Goal: Information Seeking & Learning: Learn about a topic

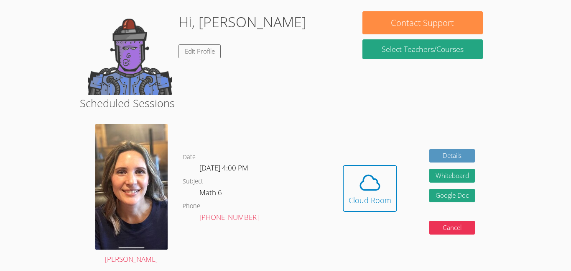
scroll to position [128, 0]
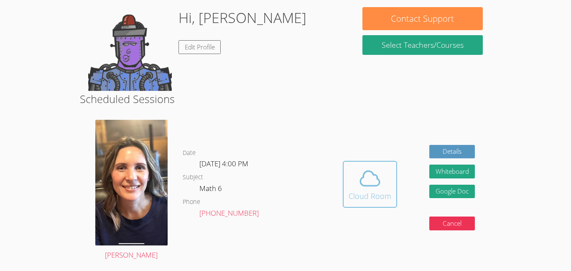
click at [377, 205] on button "Cloud Room" at bounding box center [370, 184] width 54 height 47
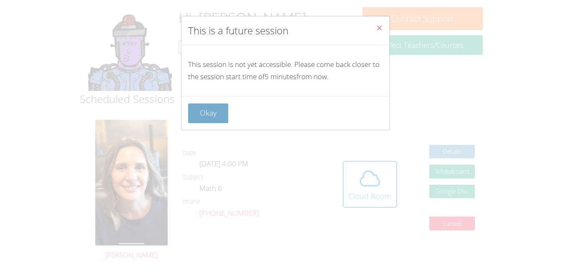
click at [207, 113] on button "Okay" at bounding box center [208, 113] width 40 height 20
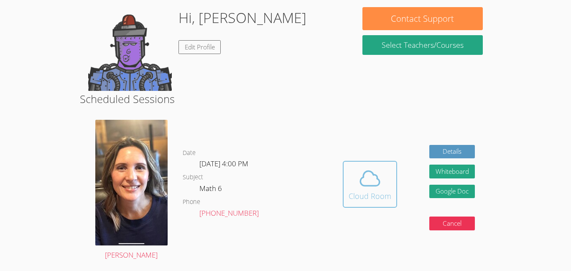
click at [362, 173] on icon at bounding box center [370, 177] width 23 height 23
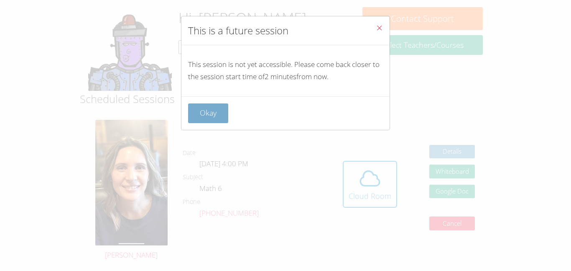
click at [206, 113] on button "Okay" at bounding box center [208, 113] width 40 height 20
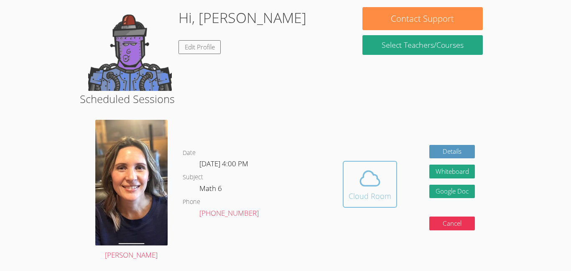
click at [368, 177] on icon at bounding box center [370, 177] width 23 height 23
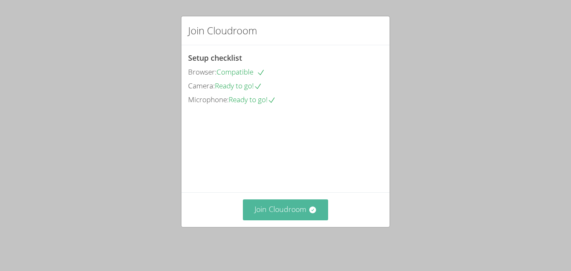
click at [295, 220] on button "Join Cloudroom" at bounding box center [286, 209] width 86 height 20
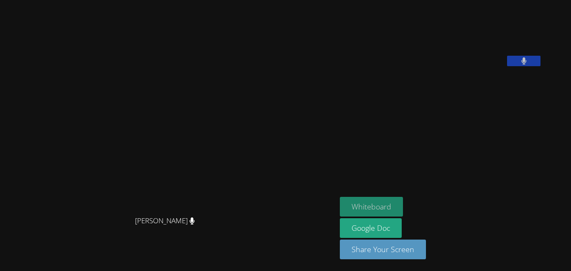
click at [393, 207] on button "Whiteboard" at bounding box center [371, 207] width 63 height 20
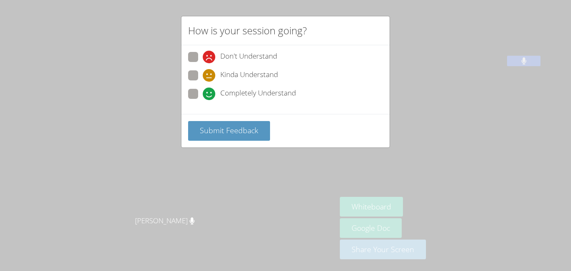
click at [246, 71] on span "Kinda Understand" at bounding box center [249, 75] width 58 height 13
click at [210, 71] on input "Kinda Understand" at bounding box center [206, 73] width 7 height 7
radio input "true"
click at [254, 136] on button "Submit Feedback" at bounding box center [229, 131] width 82 height 20
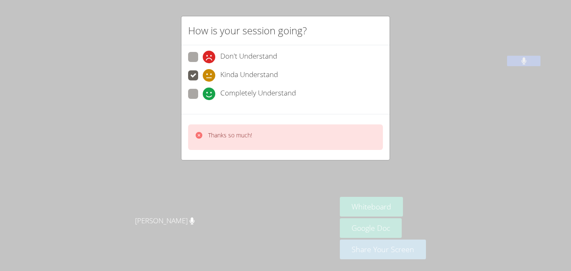
click at [294, 153] on div "Thanks so much!" at bounding box center [286, 137] width 208 height 46
